Goal: Information Seeking & Learning: Learn about a topic

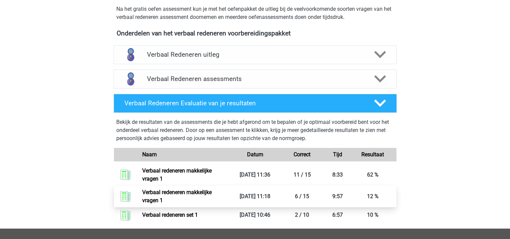
scroll to position [202, 0]
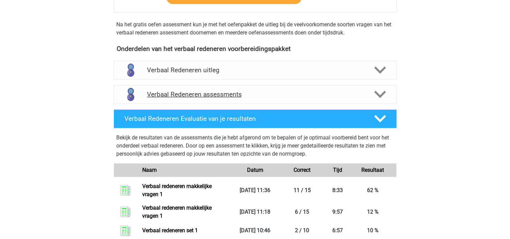
click at [380, 96] on polygon at bounding box center [380, 94] width 12 height 7
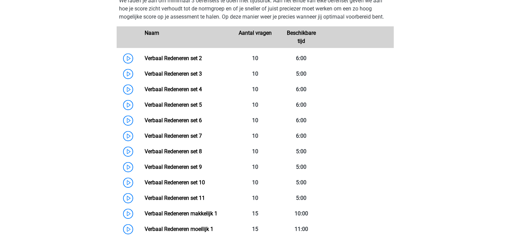
scroll to position [303, 0]
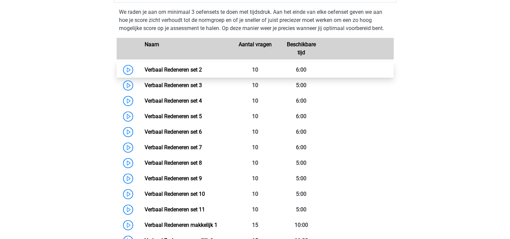
click at [186, 71] on link "Verbaal Redeneren set 2" at bounding box center [173, 69] width 57 height 6
click at [145, 69] on link "Verbaal Redeneren set 2" at bounding box center [173, 69] width 57 height 6
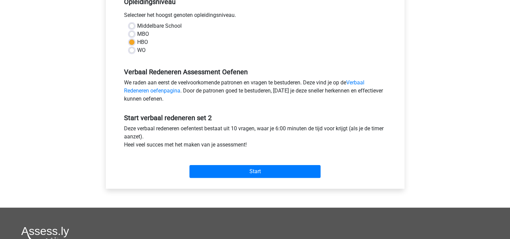
scroll to position [169, 0]
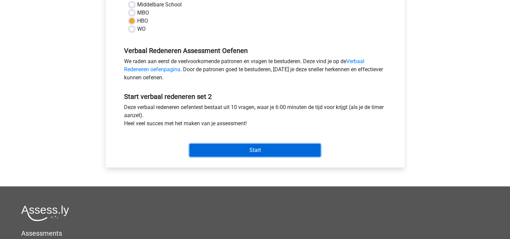
click at [214, 152] on input "Start" at bounding box center [254, 150] width 131 height 13
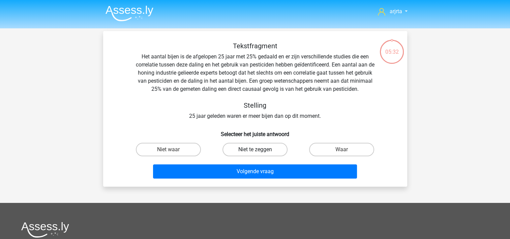
click at [265, 150] on label "Niet te zeggen" at bounding box center [255, 149] width 65 height 13
click at [259, 150] on input "Niet te zeggen" at bounding box center [257, 151] width 4 height 4
radio input "true"
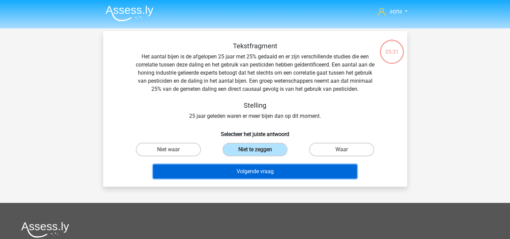
click at [251, 174] on button "Volgende vraag" at bounding box center [255, 171] width 204 height 14
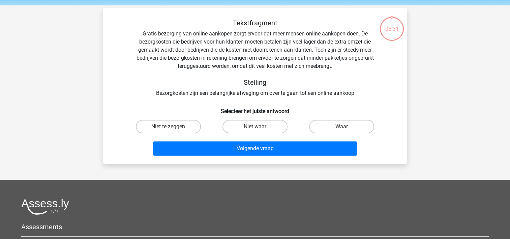
scroll to position [31, 0]
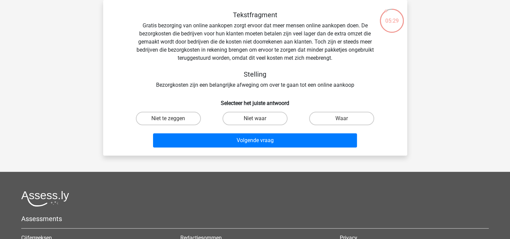
click at [260, 111] on div "Niet waar" at bounding box center [255, 118] width 87 height 19
click at [257, 118] on label "Niet waar" at bounding box center [255, 118] width 65 height 13
click at [257, 118] on input "Niet waar" at bounding box center [257, 120] width 4 height 4
radio input "true"
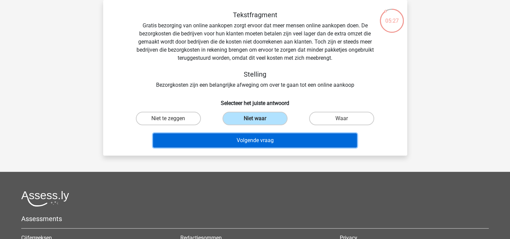
click at [263, 142] on button "Volgende vraag" at bounding box center [255, 140] width 204 height 14
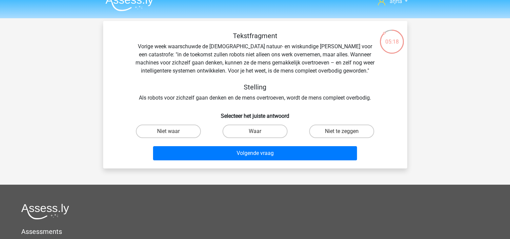
scroll to position [0, 0]
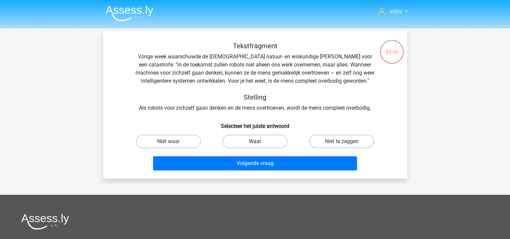
click at [260, 143] on label "Waar" at bounding box center [255, 141] width 65 height 13
click at [259, 143] on input "Waar" at bounding box center [257, 143] width 4 height 4
radio input "true"
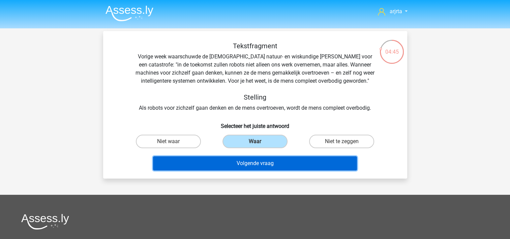
click at [247, 166] on button "Volgende vraag" at bounding box center [255, 163] width 204 height 14
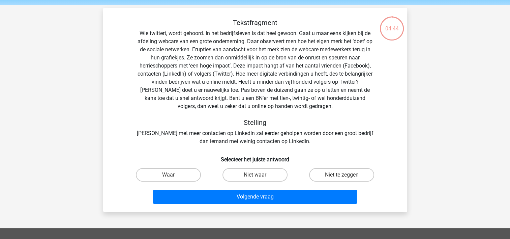
scroll to position [31, 0]
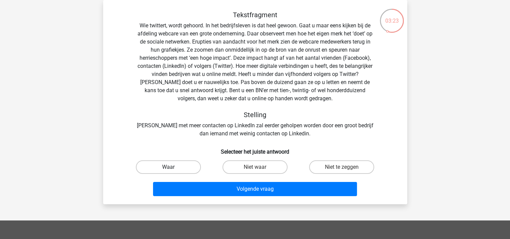
click at [180, 168] on label "Waar" at bounding box center [168, 166] width 65 height 13
click at [173, 168] on input "Waar" at bounding box center [170, 169] width 4 height 4
radio input "true"
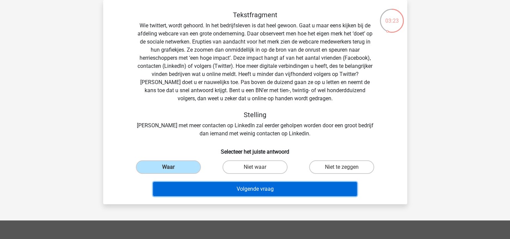
click at [200, 189] on button "Volgende vraag" at bounding box center [255, 189] width 204 height 14
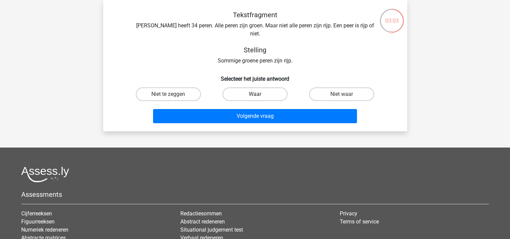
click at [268, 87] on label "Waar" at bounding box center [255, 93] width 65 height 13
click at [259, 94] on input "Waar" at bounding box center [257, 96] width 4 height 4
radio input "true"
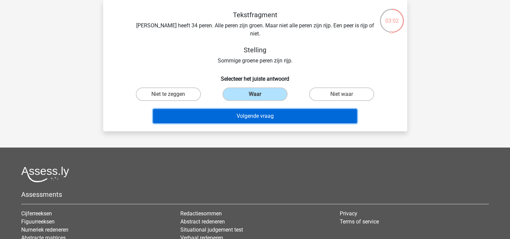
click at [260, 112] on button "Volgende vraag" at bounding box center [255, 116] width 204 height 14
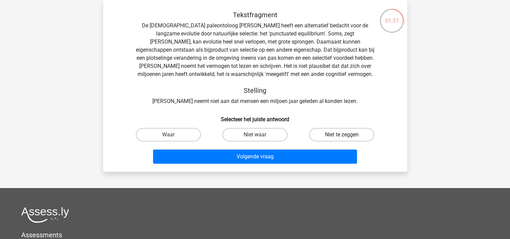
click at [331, 134] on label "Niet te zeggen" at bounding box center [341, 134] width 65 height 13
click at [342, 135] on input "Niet te zeggen" at bounding box center [344, 137] width 4 height 4
radio input "true"
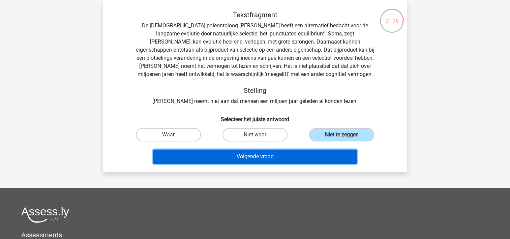
click at [279, 156] on button "Volgende vraag" at bounding box center [255, 156] width 204 height 14
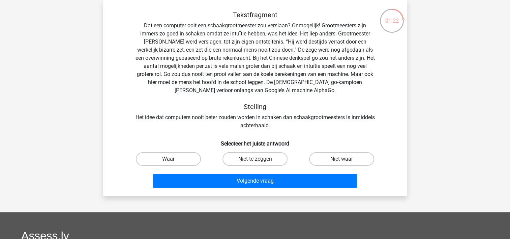
click at [187, 158] on label "Waar" at bounding box center [168, 158] width 65 height 13
click at [173, 159] on input "Waar" at bounding box center [170, 161] width 4 height 4
radio input "true"
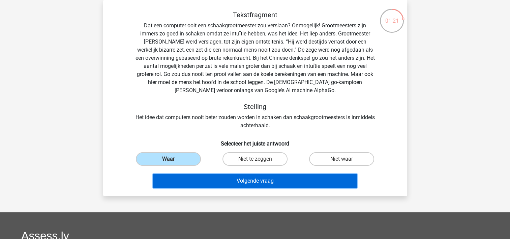
click at [254, 184] on button "Volgende vraag" at bounding box center [255, 181] width 204 height 14
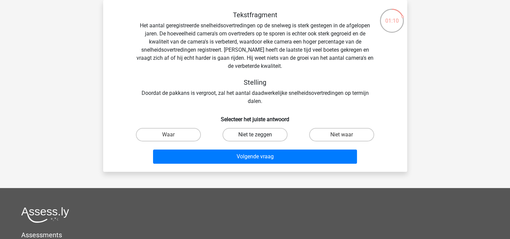
click at [261, 133] on label "Niet te zeggen" at bounding box center [255, 134] width 65 height 13
click at [259, 135] on input "Niet te zeggen" at bounding box center [257, 137] width 4 height 4
radio input "true"
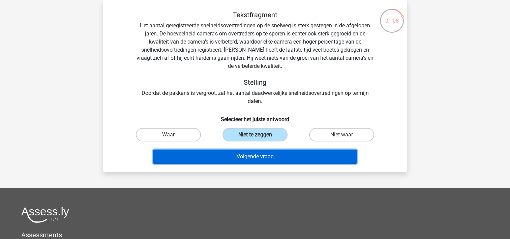
click at [260, 157] on button "Volgende vraag" at bounding box center [255, 156] width 204 height 14
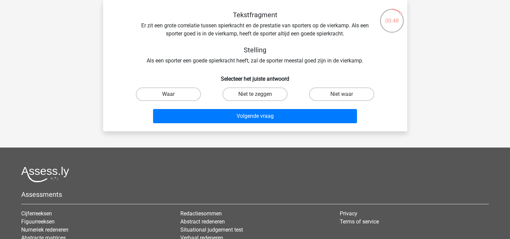
click at [181, 90] on label "Waar" at bounding box center [168, 93] width 65 height 13
click at [173, 94] on input "Waar" at bounding box center [170, 96] width 4 height 4
radio input "true"
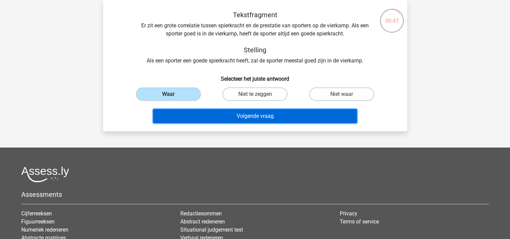
click at [231, 112] on button "Volgende vraag" at bounding box center [255, 116] width 204 height 14
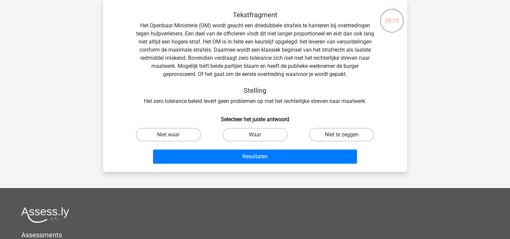
click at [419, 101] on div "arjrta arjetamacula@hotmail.com Nederlands English" at bounding box center [255, 167] width 510 height 397
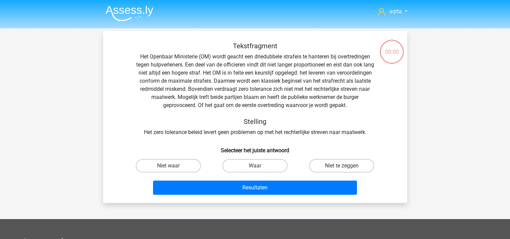
scroll to position [31, 0]
